Goal: Task Accomplishment & Management: Complete application form

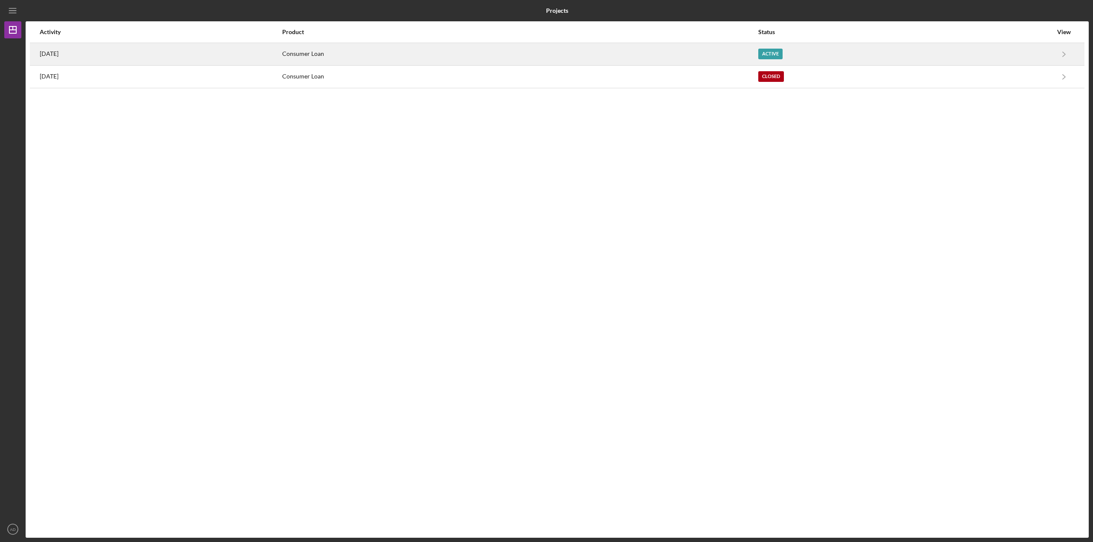
click at [207, 50] on div "[DATE]" at bounding box center [161, 54] width 242 height 21
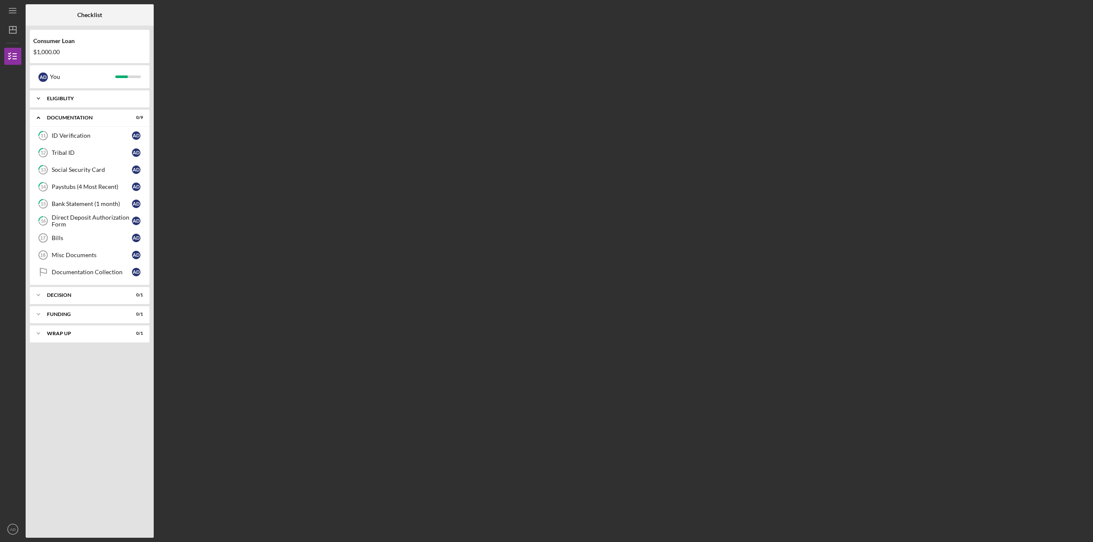
click at [34, 98] on icon "Icon/Expander" at bounding box center [38, 98] width 17 height 17
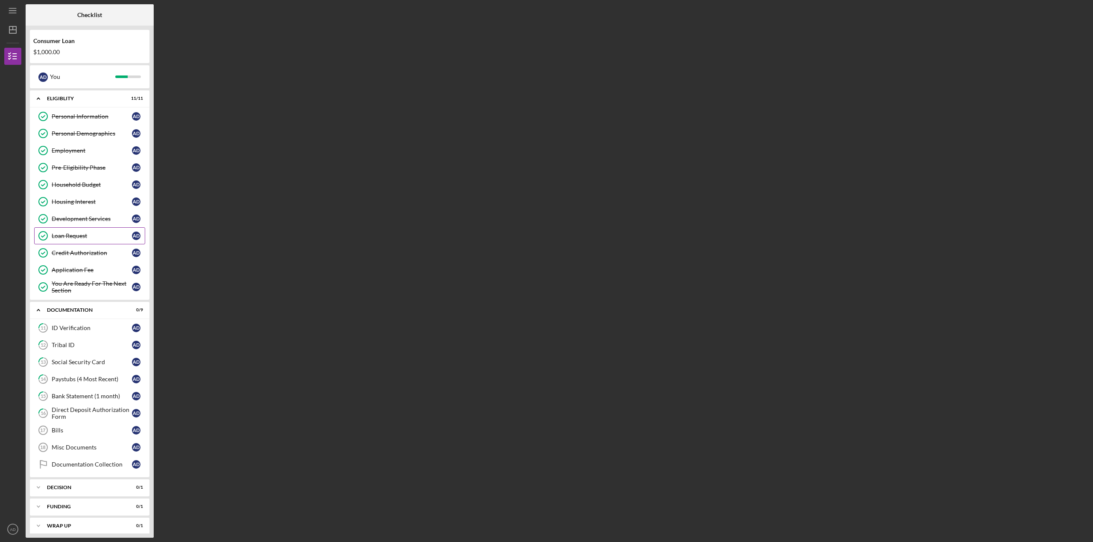
click at [75, 236] on div "Loan Request" at bounding box center [92, 236] width 80 height 7
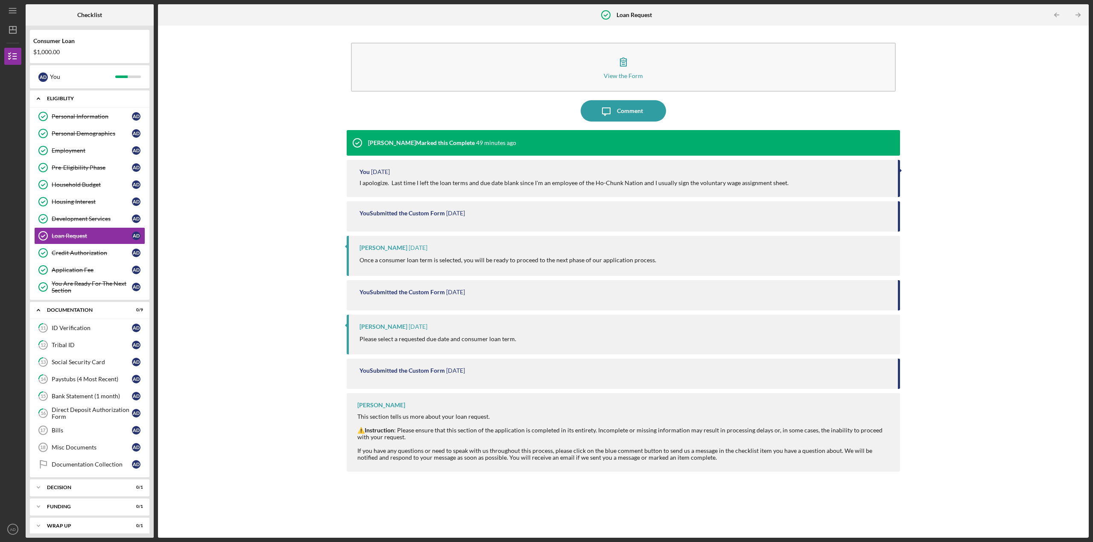
click at [33, 98] on icon "Icon/Expander" at bounding box center [38, 98] width 17 height 17
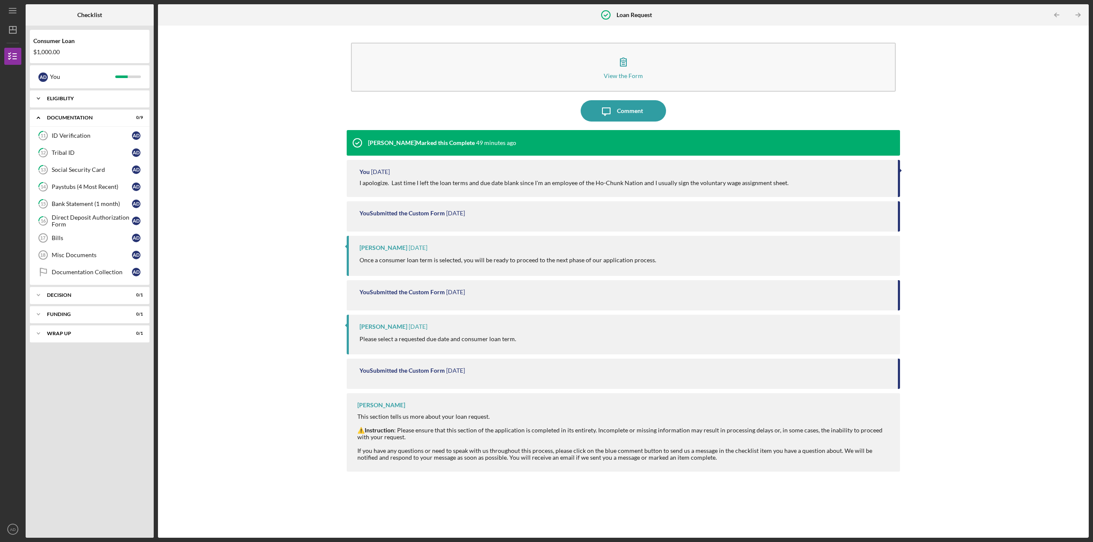
click at [44, 101] on icon "Icon/Expander" at bounding box center [38, 98] width 17 height 17
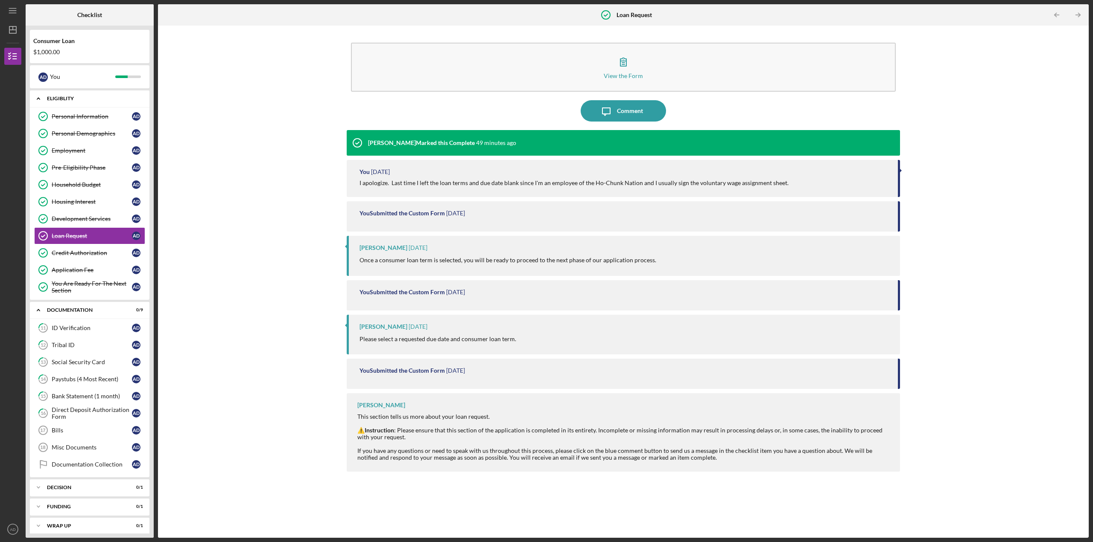
click at [40, 96] on icon "Icon/Expander" at bounding box center [38, 98] width 17 height 17
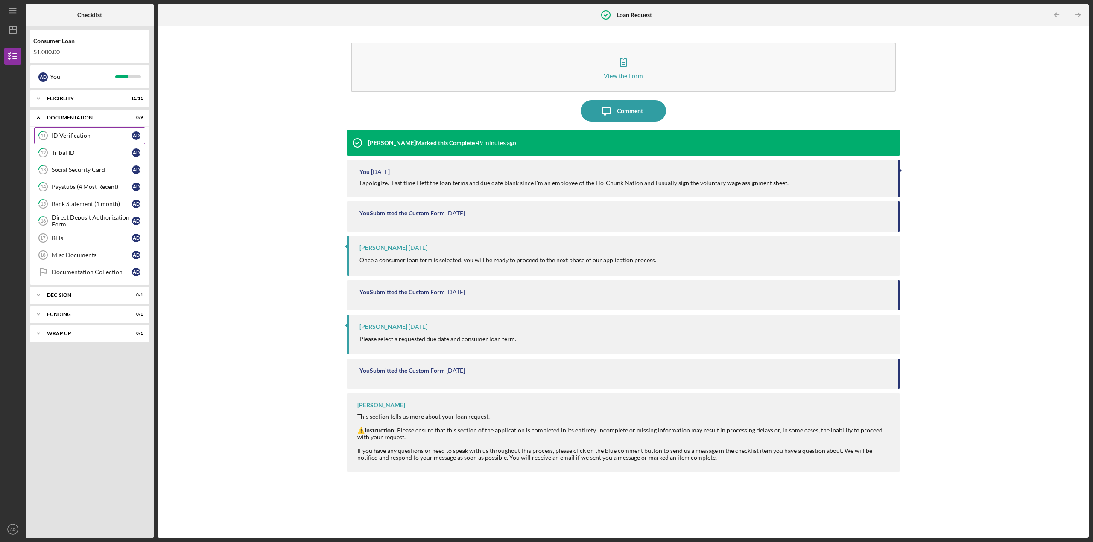
click at [72, 137] on div "ID Verification" at bounding box center [92, 135] width 80 height 7
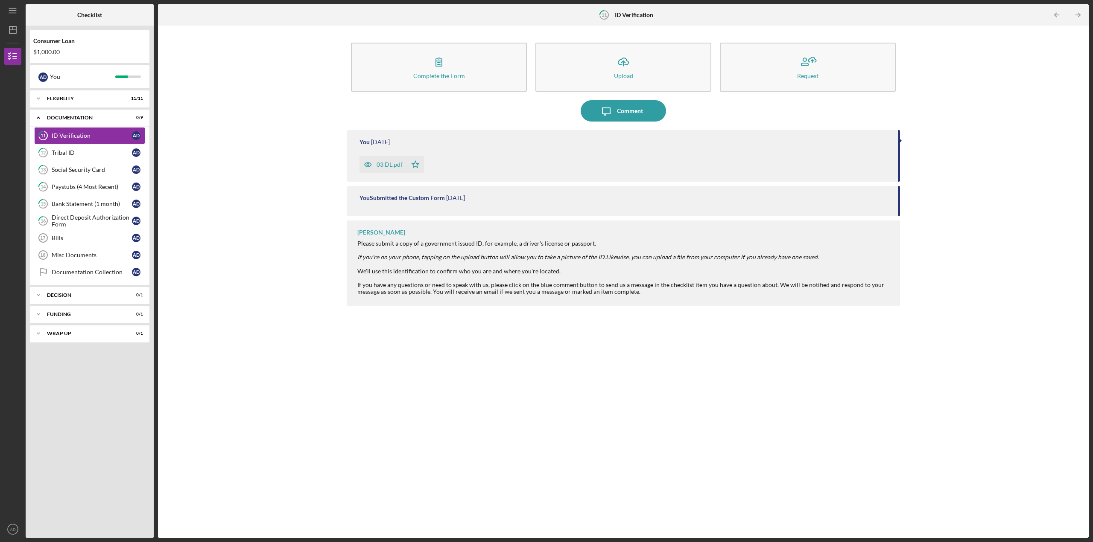
click at [367, 166] on icon "button" at bounding box center [368, 165] width 2 height 2
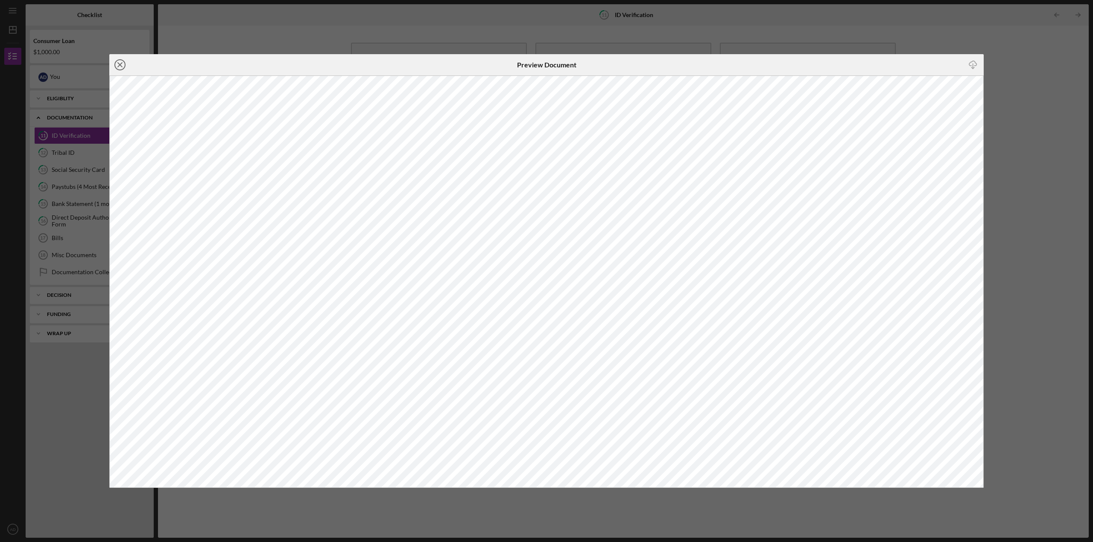
click at [122, 66] on icon "Icon/Close" at bounding box center [119, 64] width 21 height 21
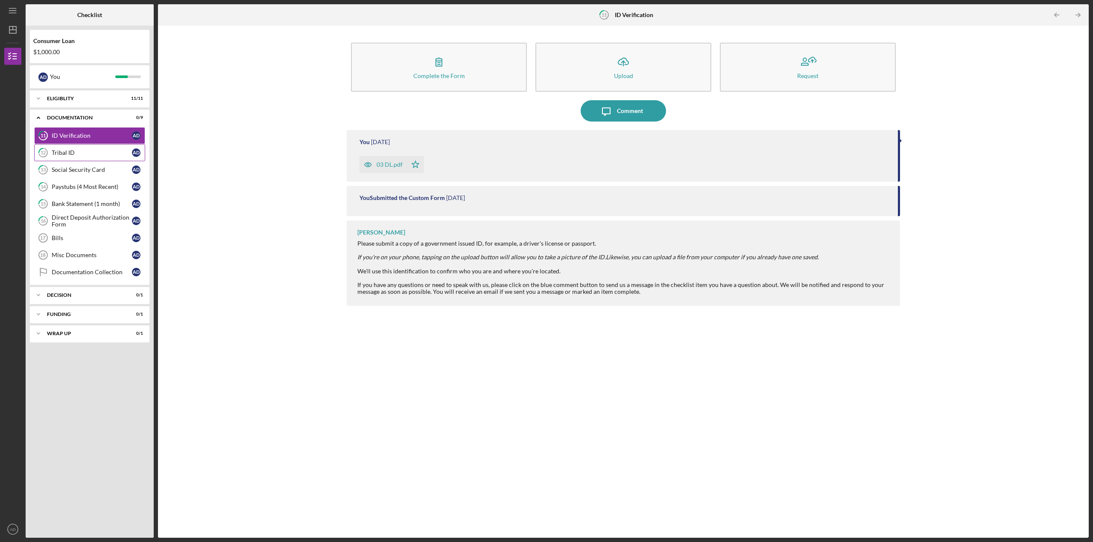
click at [59, 153] on div "Tribal ID" at bounding box center [92, 152] width 80 height 7
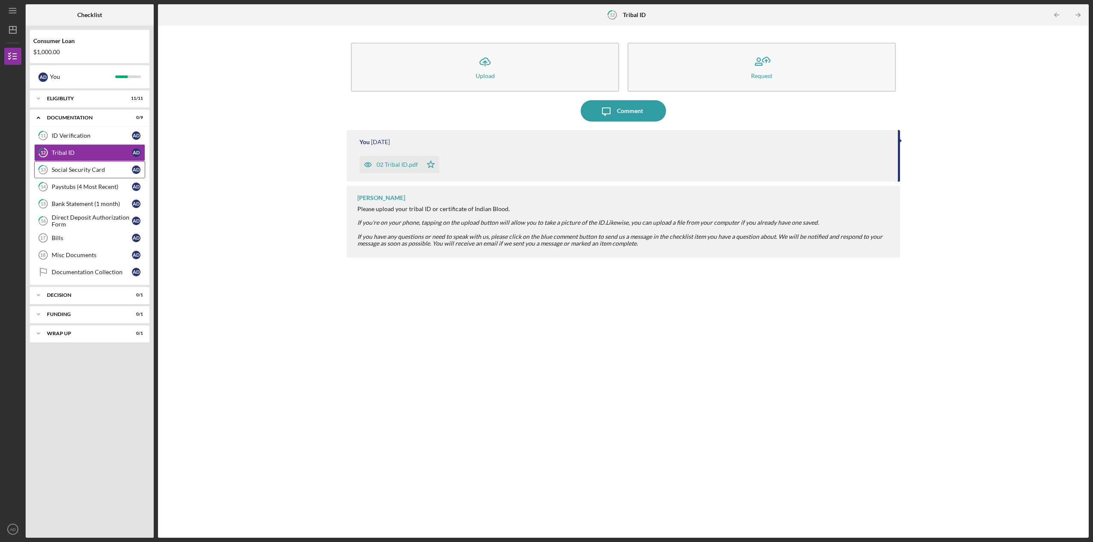
click at [81, 173] on div "Social Security Card" at bounding box center [92, 169] width 80 height 7
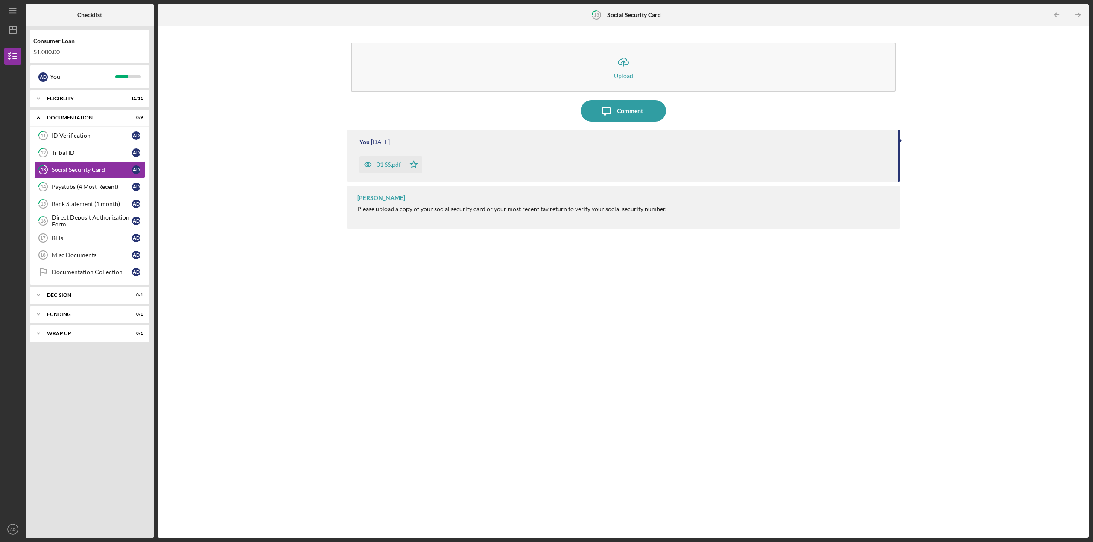
click at [383, 166] on div "01 SS.pdf" at bounding box center [388, 164] width 24 height 7
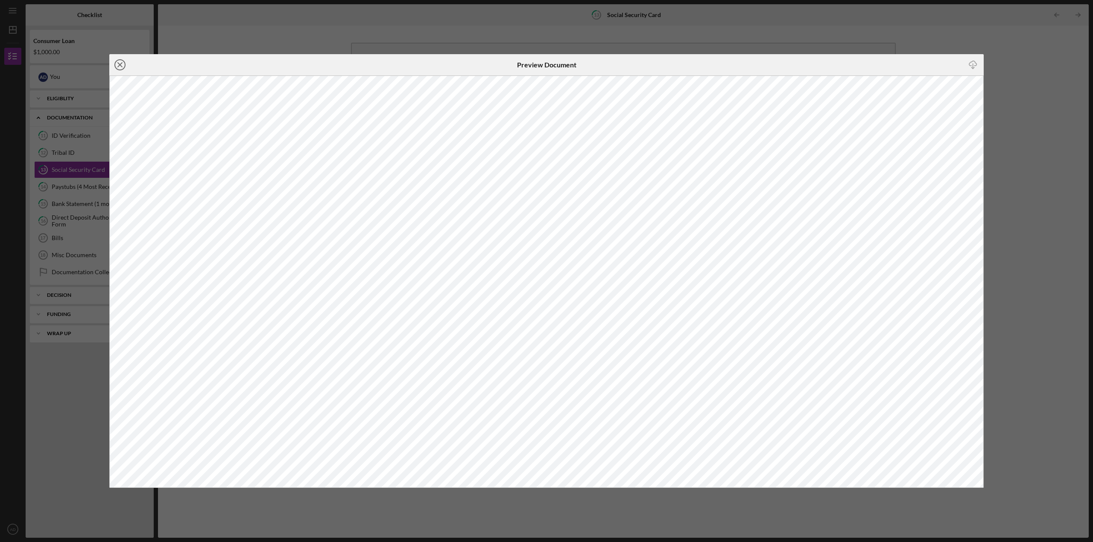
click at [118, 65] on icon "Icon/Close" at bounding box center [119, 64] width 21 height 21
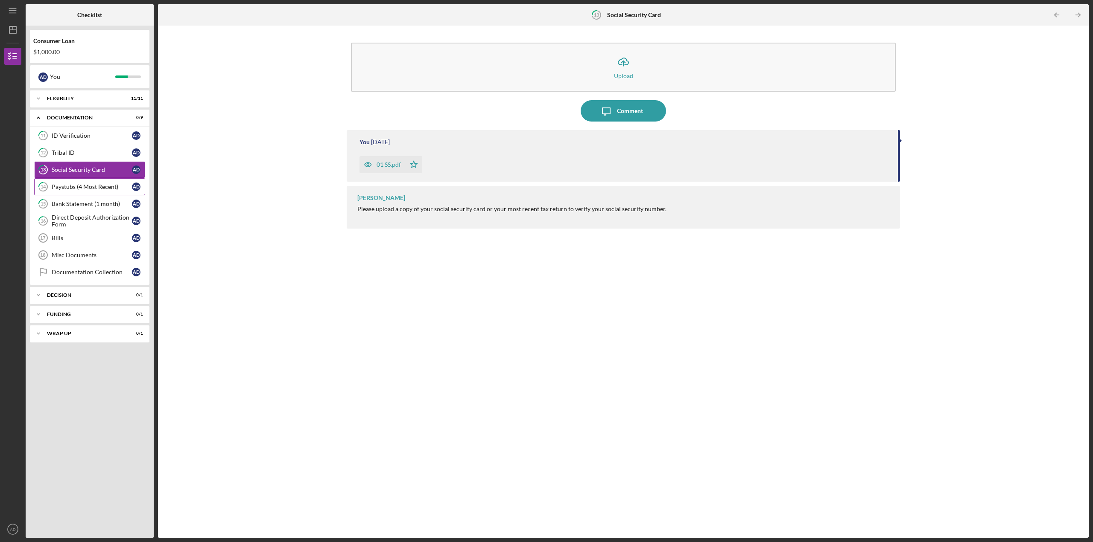
click at [73, 184] on div "Paystubs (4 Most Recent)" at bounding box center [92, 187] width 80 height 7
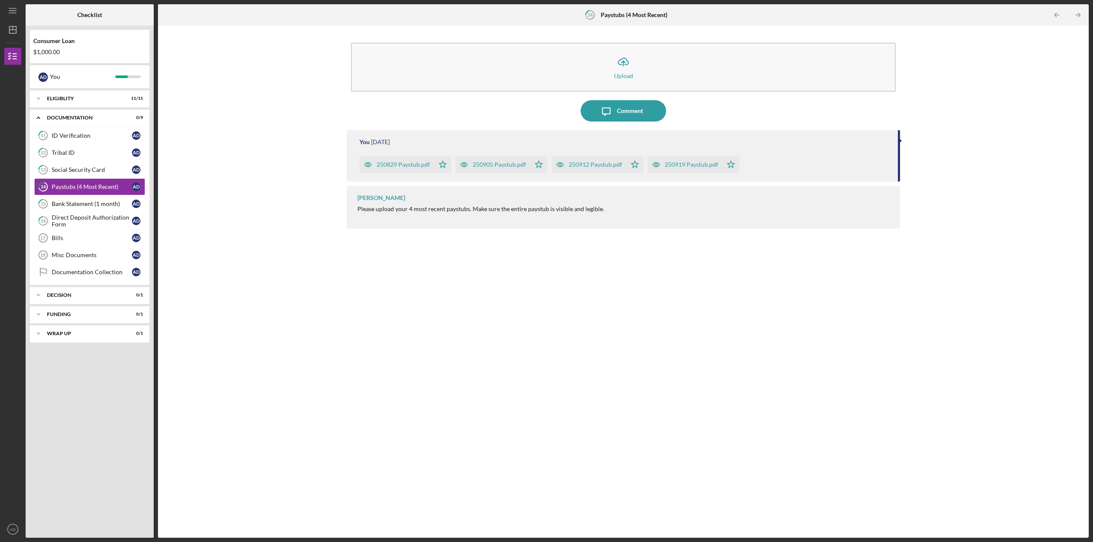
click at [405, 166] on div "250829 Paystub.pdf" at bounding box center [402, 164] width 53 height 7
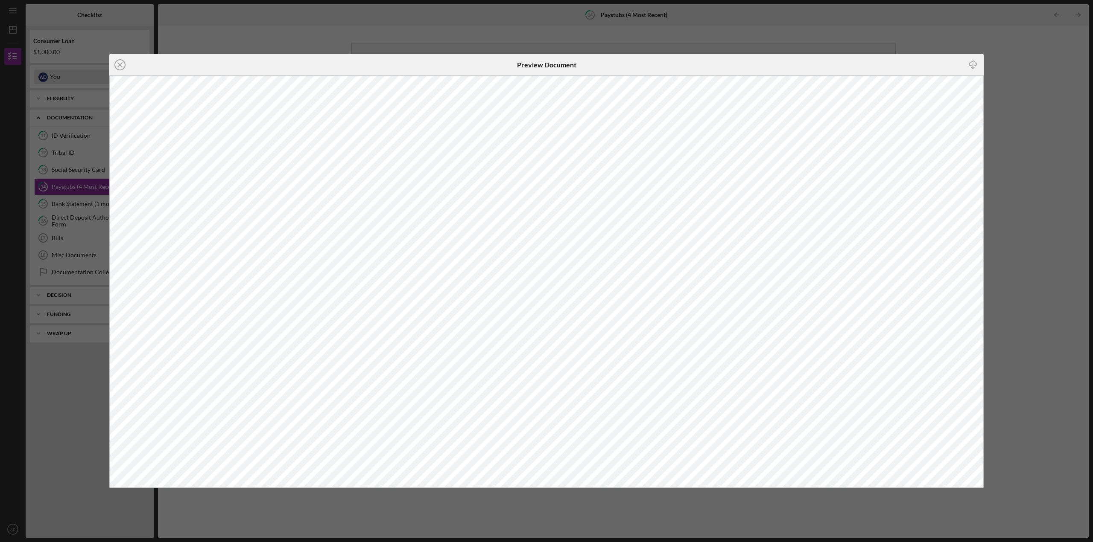
click at [120, 70] on icon "Icon/Close" at bounding box center [119, 64] width 21 height 21
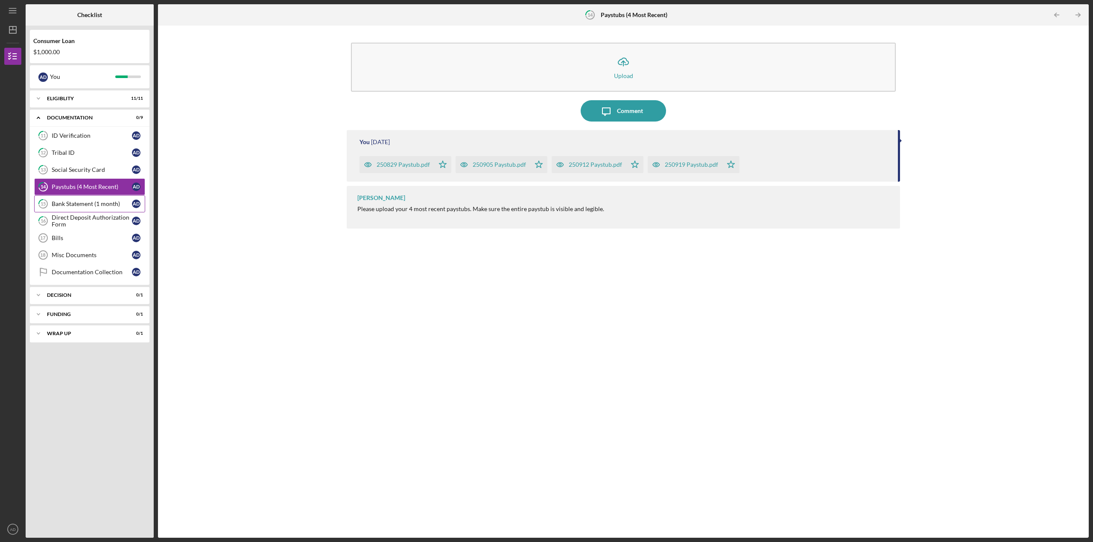
click at [77, 204] on div "Bank Statement (1 month)" at bounding box center [92, 204] width 80 height 7
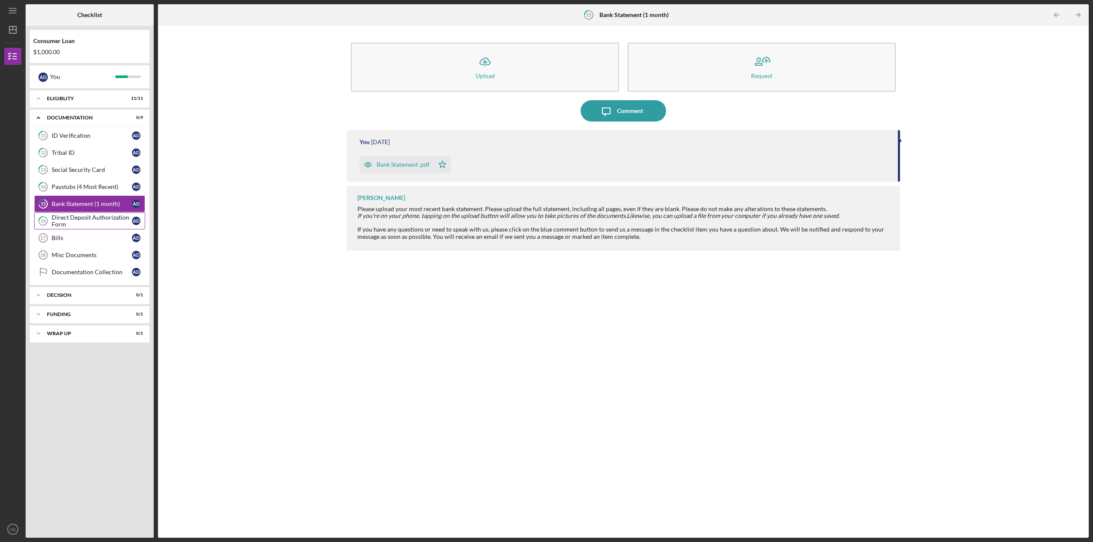
click at [76, 214] on div "Direct Deposit Authorization Form" at bounding box center [92, 221] width 80 height 14
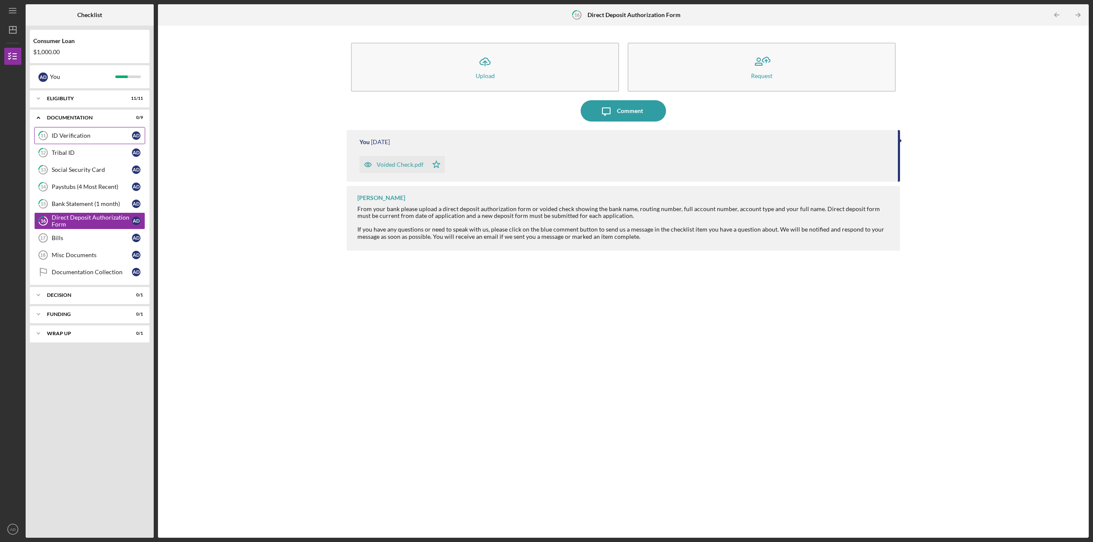
click at [64, 133] on div "ID Verification" at bounding box center [92, 135] width 80 height 7
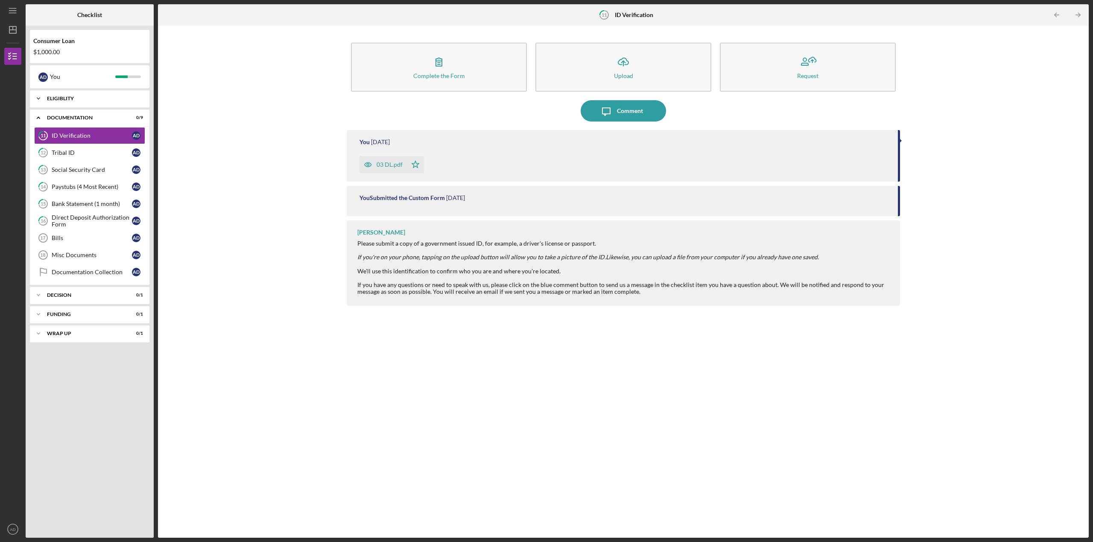
click at [36, 96] on icon "Icon/Expander" at bounding box center [38, 98] width 17 height 17
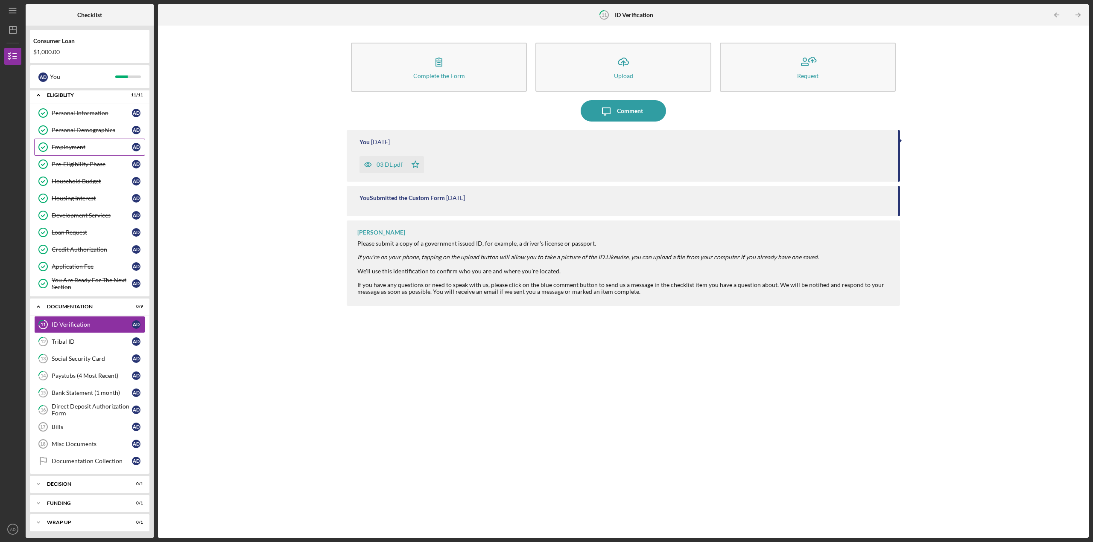
scroll to position [6, 0]
click at [42, 97] on icon "Icon/Expander" at bounding box center [38, 92] width 17 height 17
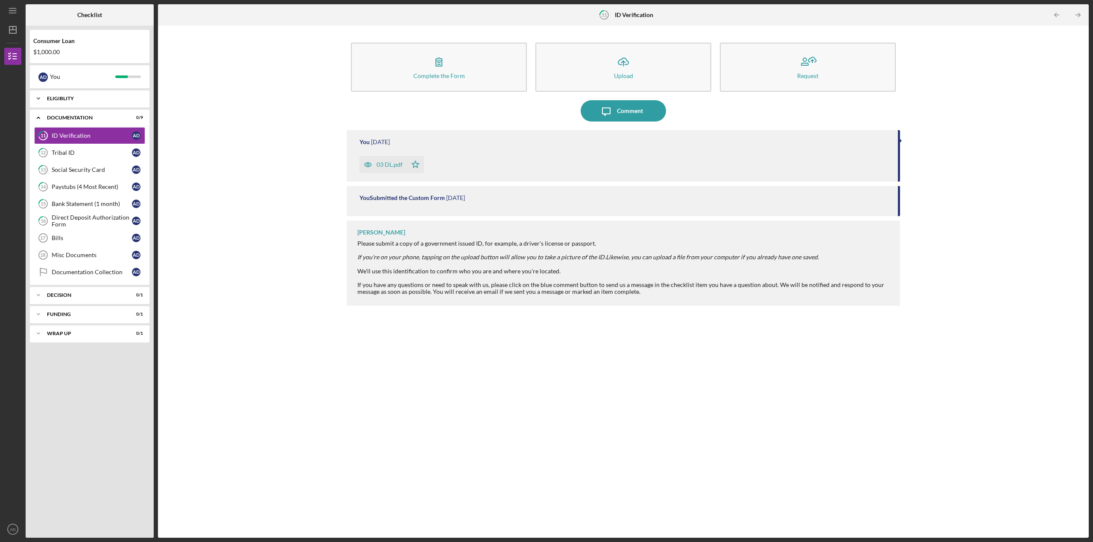
scroll to position [0, 0]
click at [38, 100] on icon "Icon/Expander" at bounding box center [38, 98] width 17 height 17
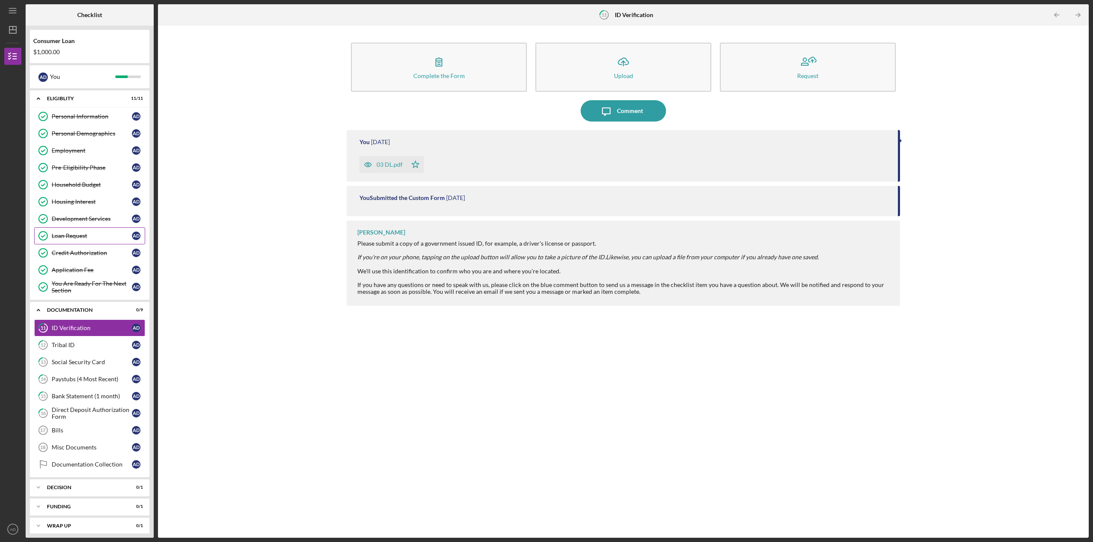
click at [62, 236] on div "Loan Request" at bounding box center [92, 236] width 80 height 7
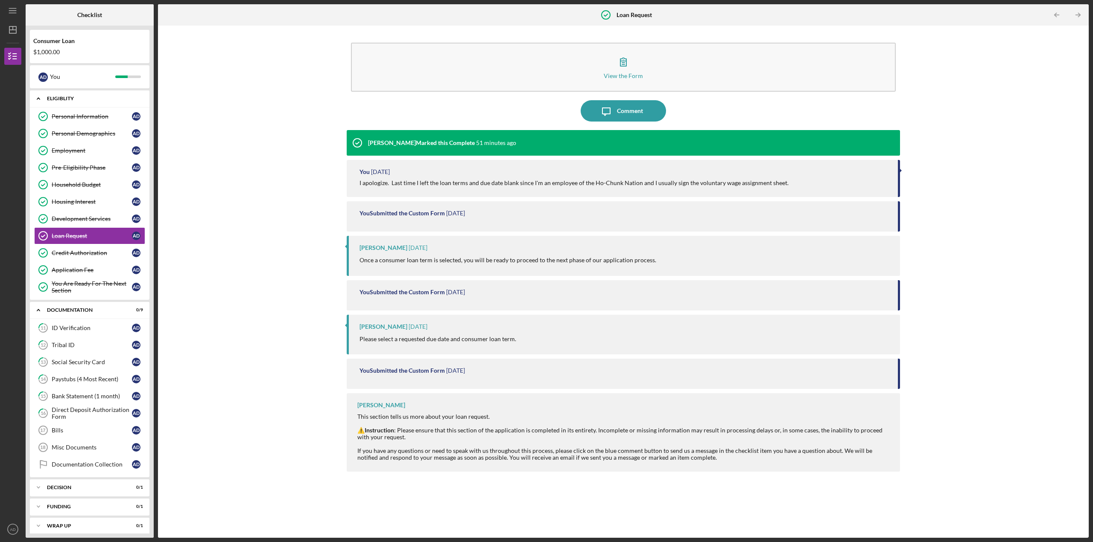
click at [39, 96] on icon "Icon/Expander" at bounding box center [38, 98] width 17 height 17
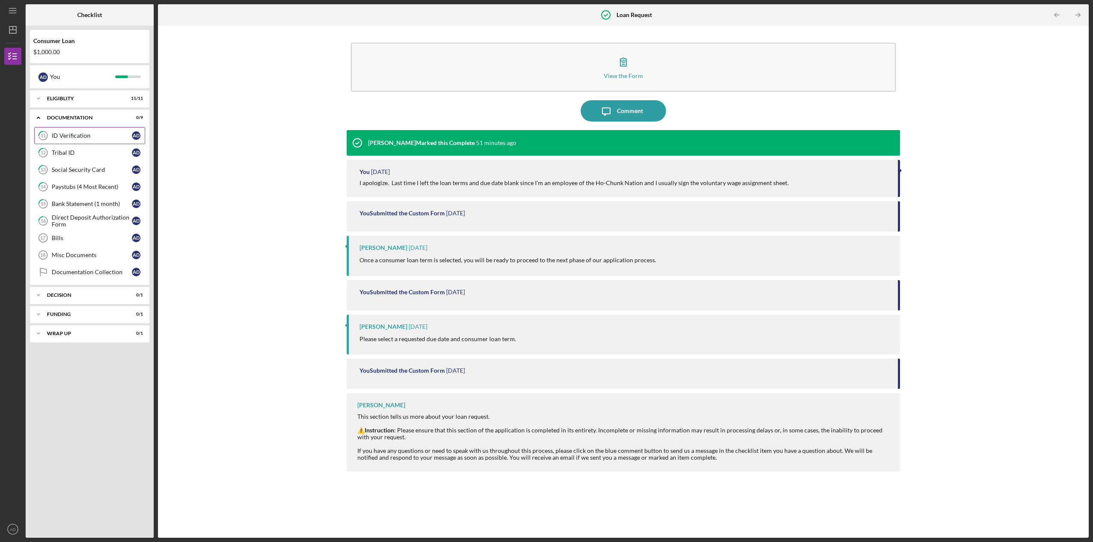
click at [65, 137] on div "ID Verification" at bounding box center [92, 135] width 80 height 7
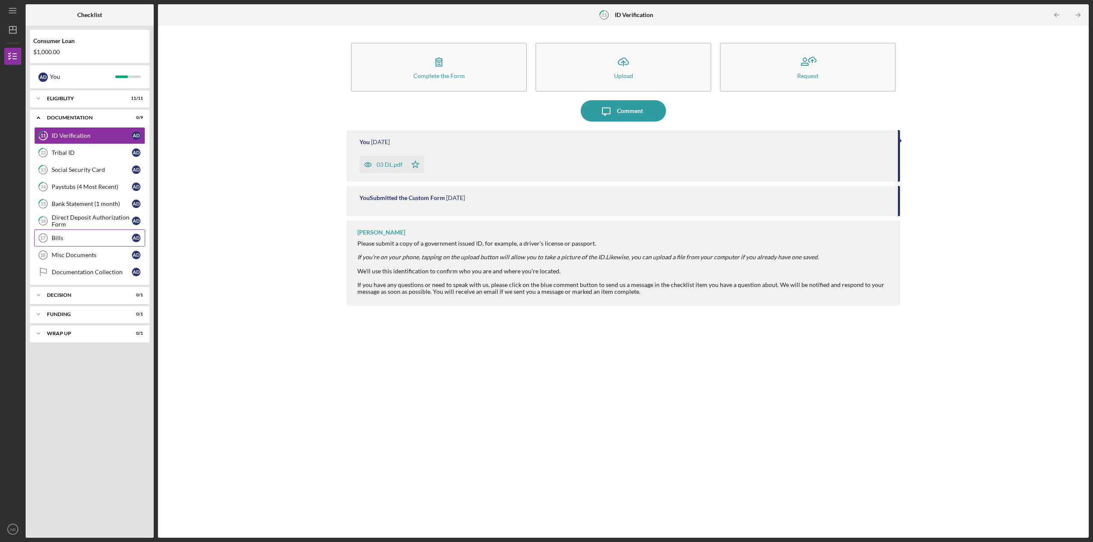
click at [60, 234] on link "Bills 17 Bills A D" at bounding box center [89, 238] width 111 height 17
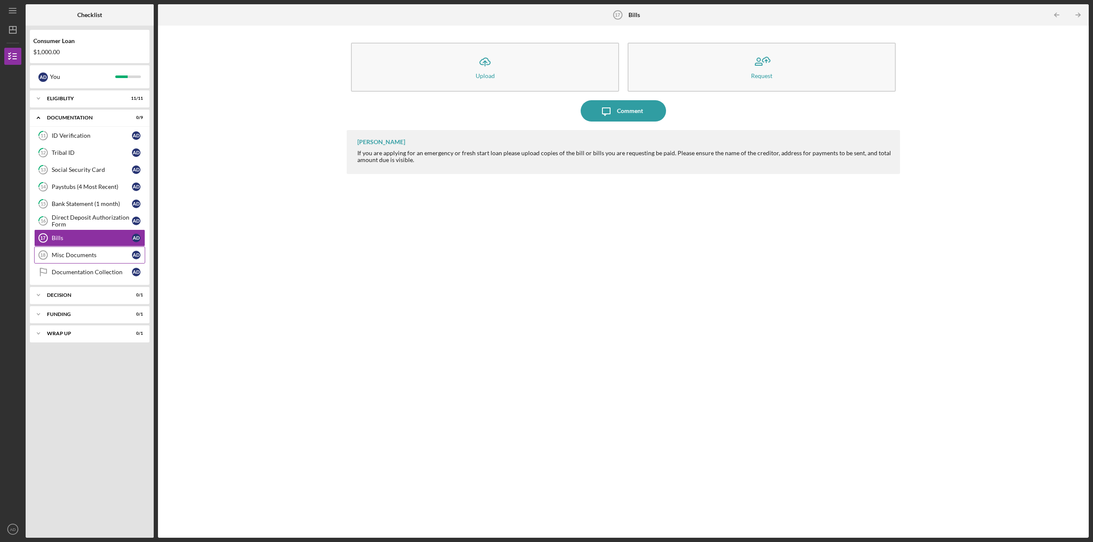
click at [78, 258] on div "Misc Documents" at bounding box center [92, 255] width 80 height 7
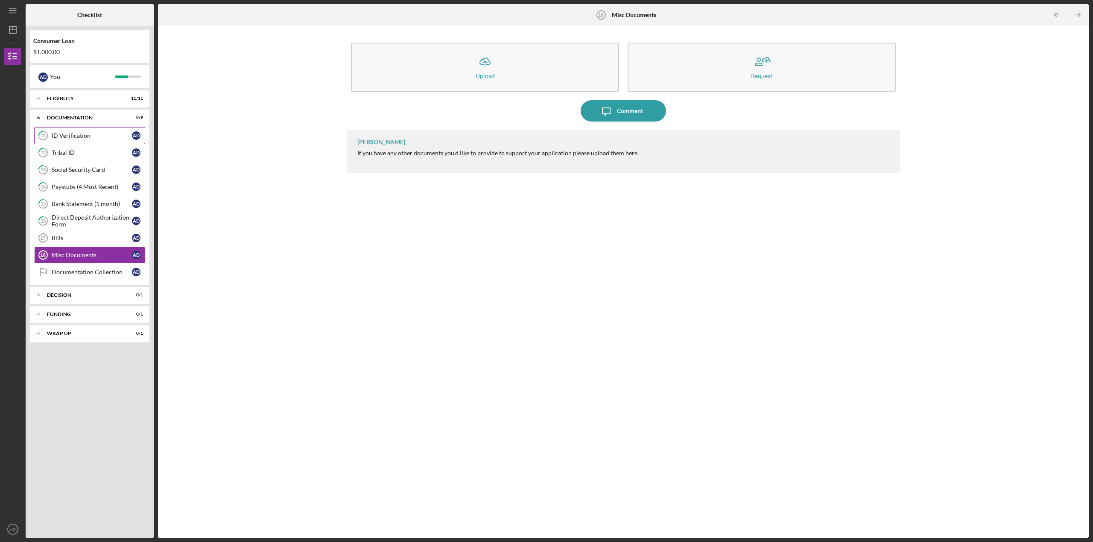
click at [75, 134] on div "ID Verification" at bounding box center [92, 135] width 80 height 7
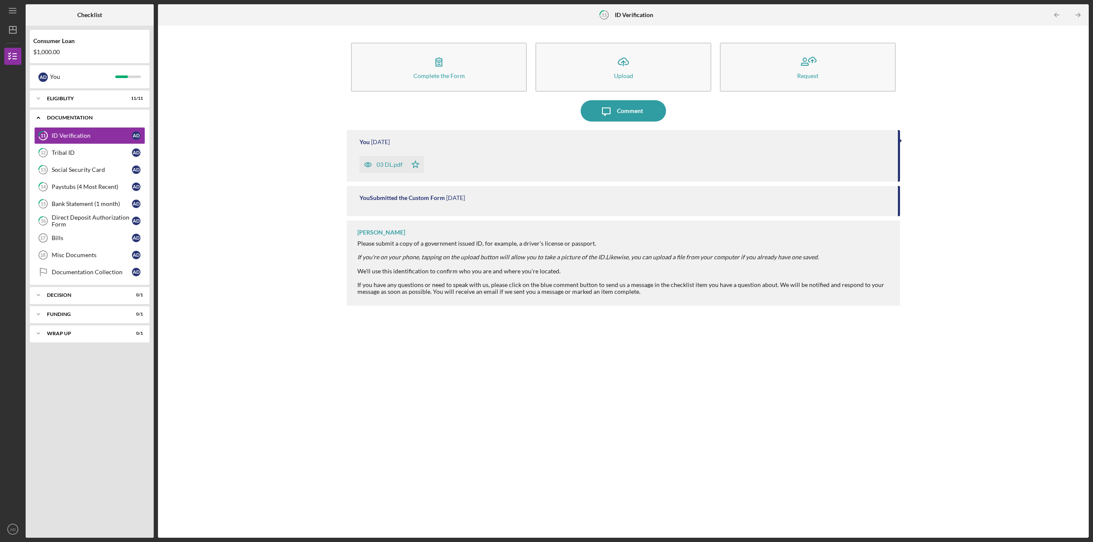
click at [33, 117] on icon "Icon/Expander" at bounding box center [38, 117] width 17 height 17
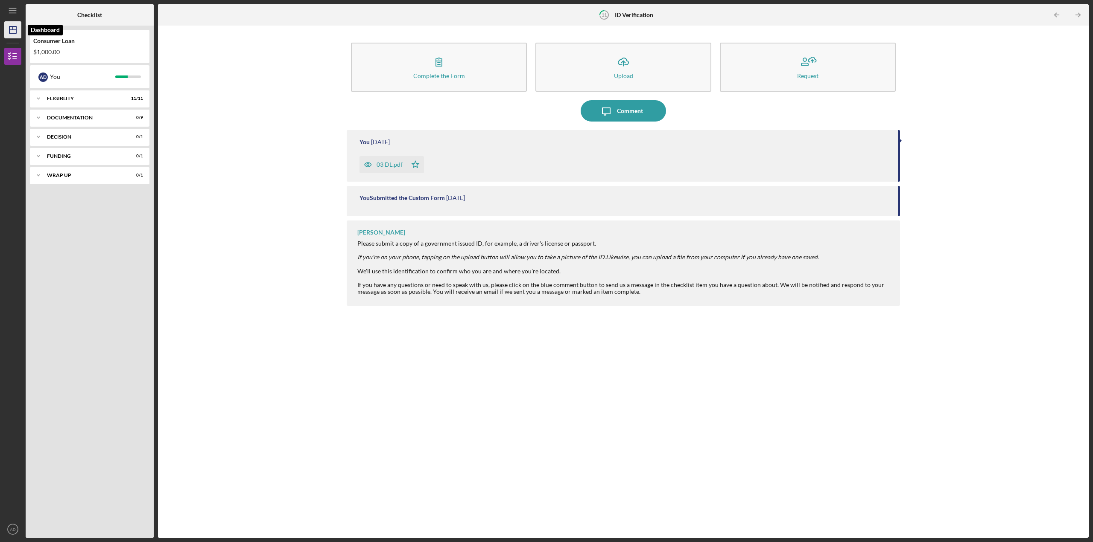
click at [8, 29] on icon "Icon/Dashboard" at bounding box center [12, 29] width 21 height 21
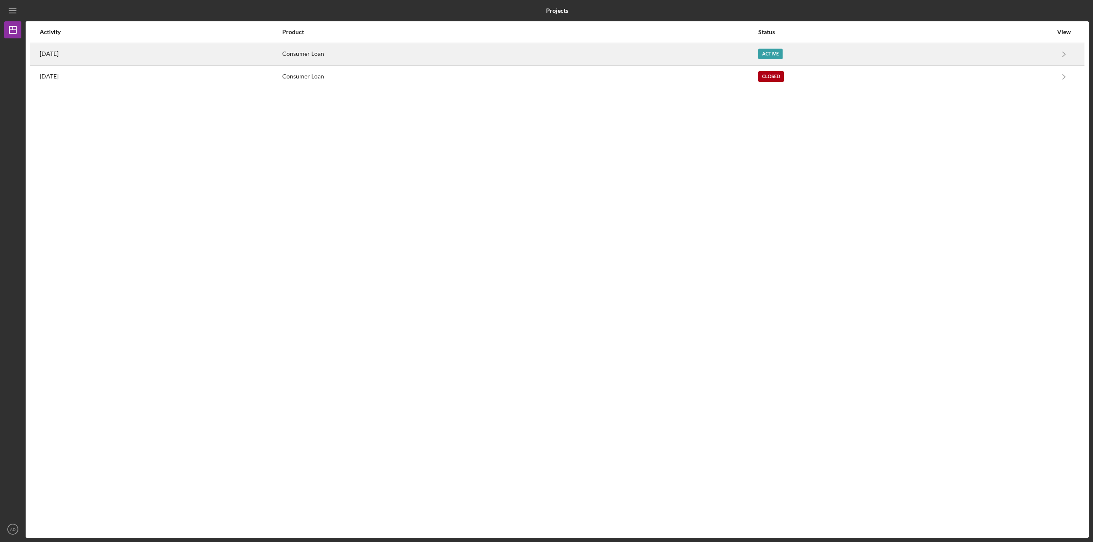
click at [757, 56] on div "Consumer Loan" at bounding box center [519, 54] width 475 height 21
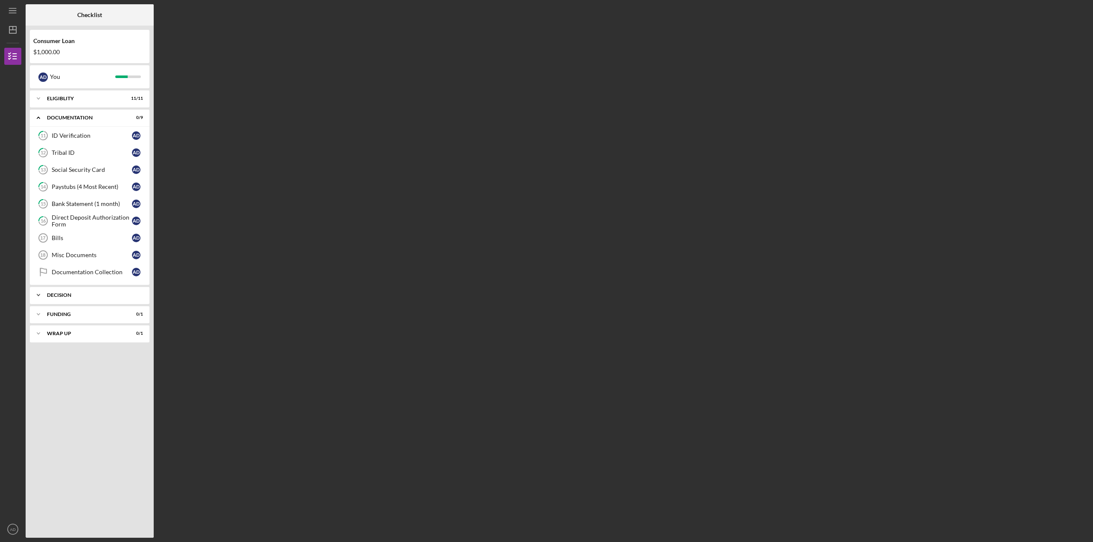
click at [34, 298] on icon "Icon/Expander" at bounding box center [38, 295] width 17 height 17
click at [36, 335] on icon "Icon/Expander" at bounding box center [38, 336] width 17 height 17
click at [39, 297] on icon "Icon/Expander" at bounding box center [38, 295] width 17 height 17
